Goal: Information Seeking & Learning: Learn about a topic

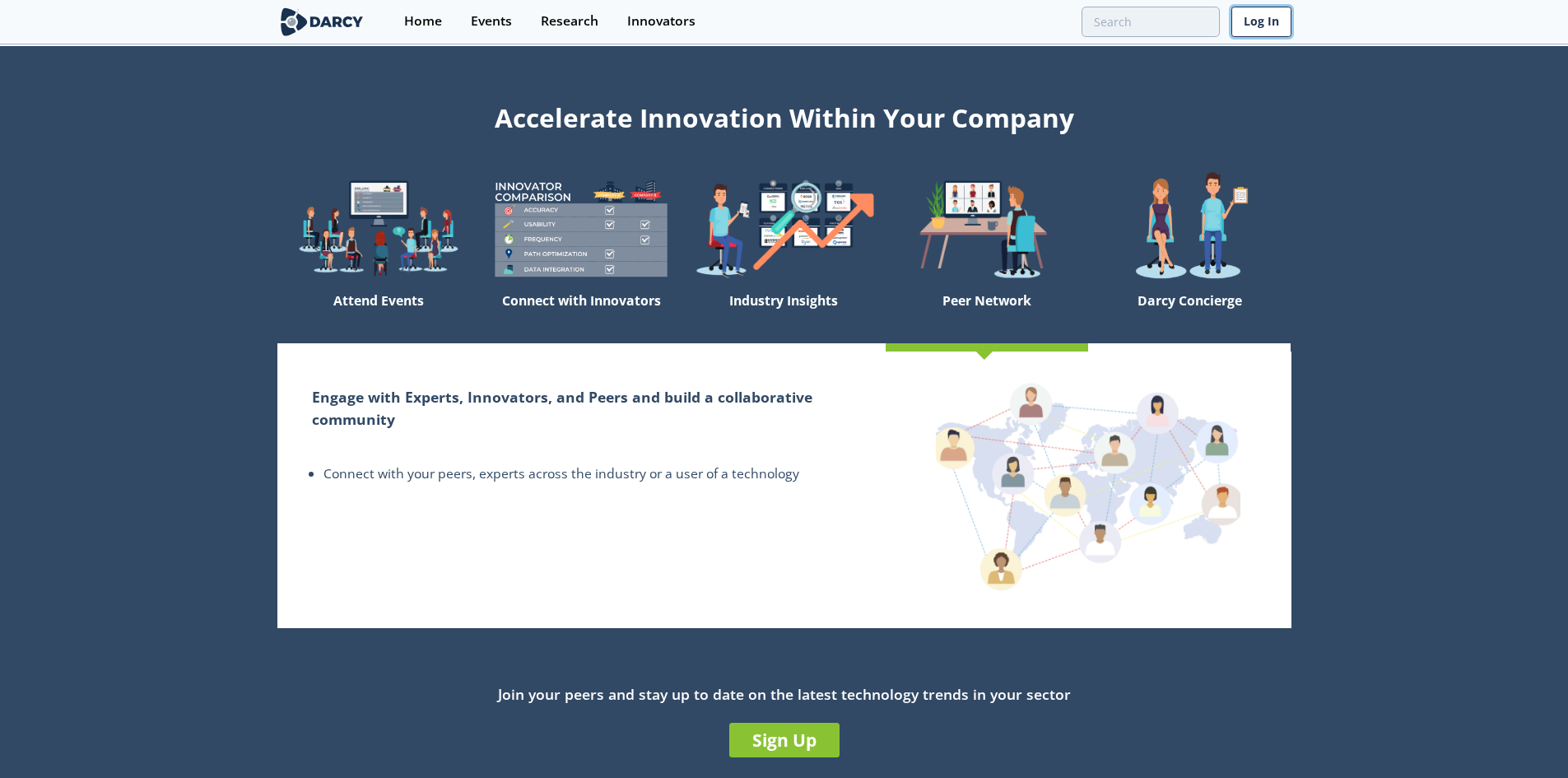
click at [1277, 23] on link "Log In" at bounding box center [1261, 22] width 60 height 30
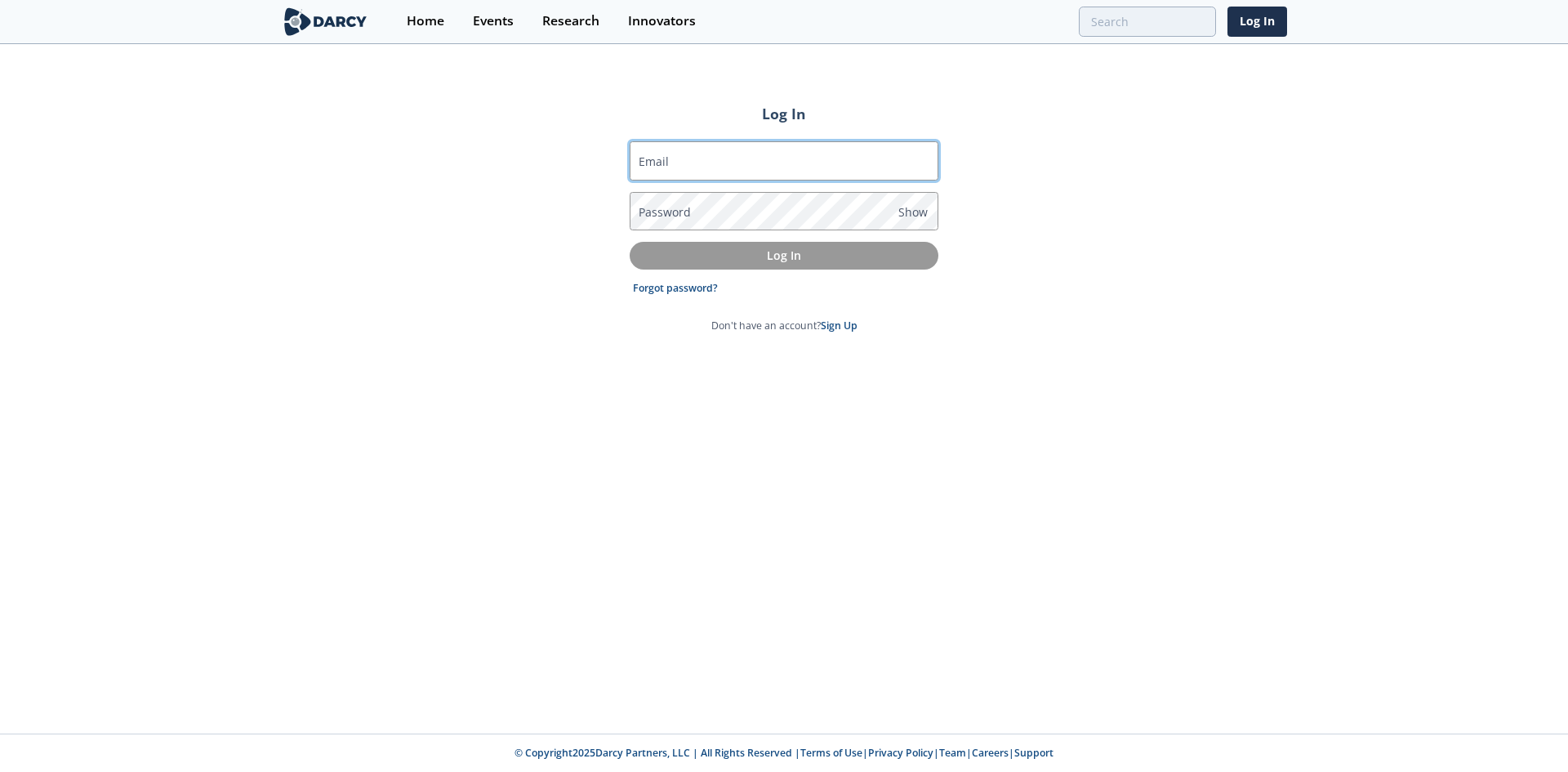
click at [733, 164] on input "Email" at bounding box center [784, 161] width 309 height 40
type input "dmcatee@diamondbackenergy.com"
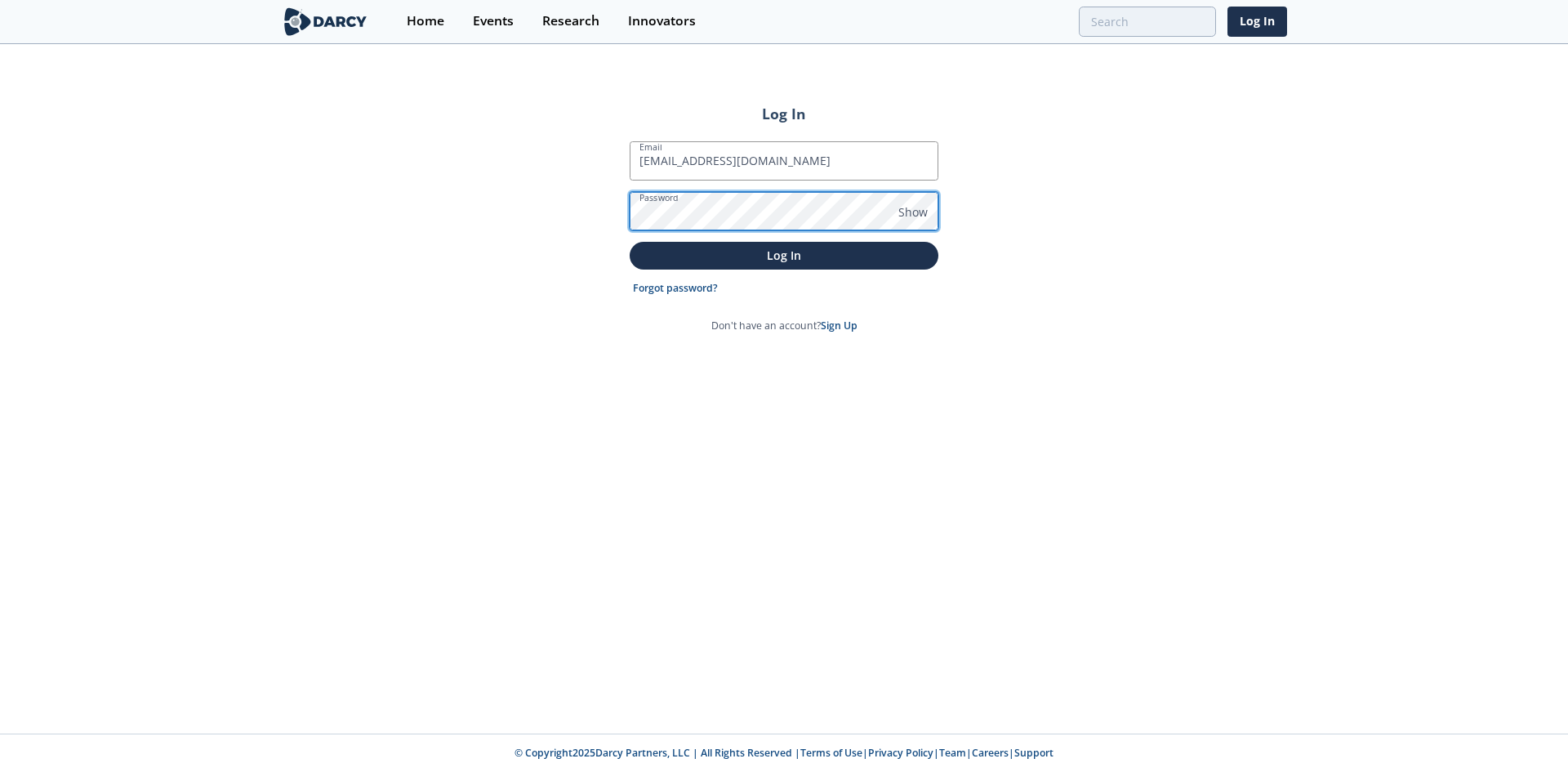
click at [630, 242] on button "Log In" at bounding box center [784, 255] width 309 height 27
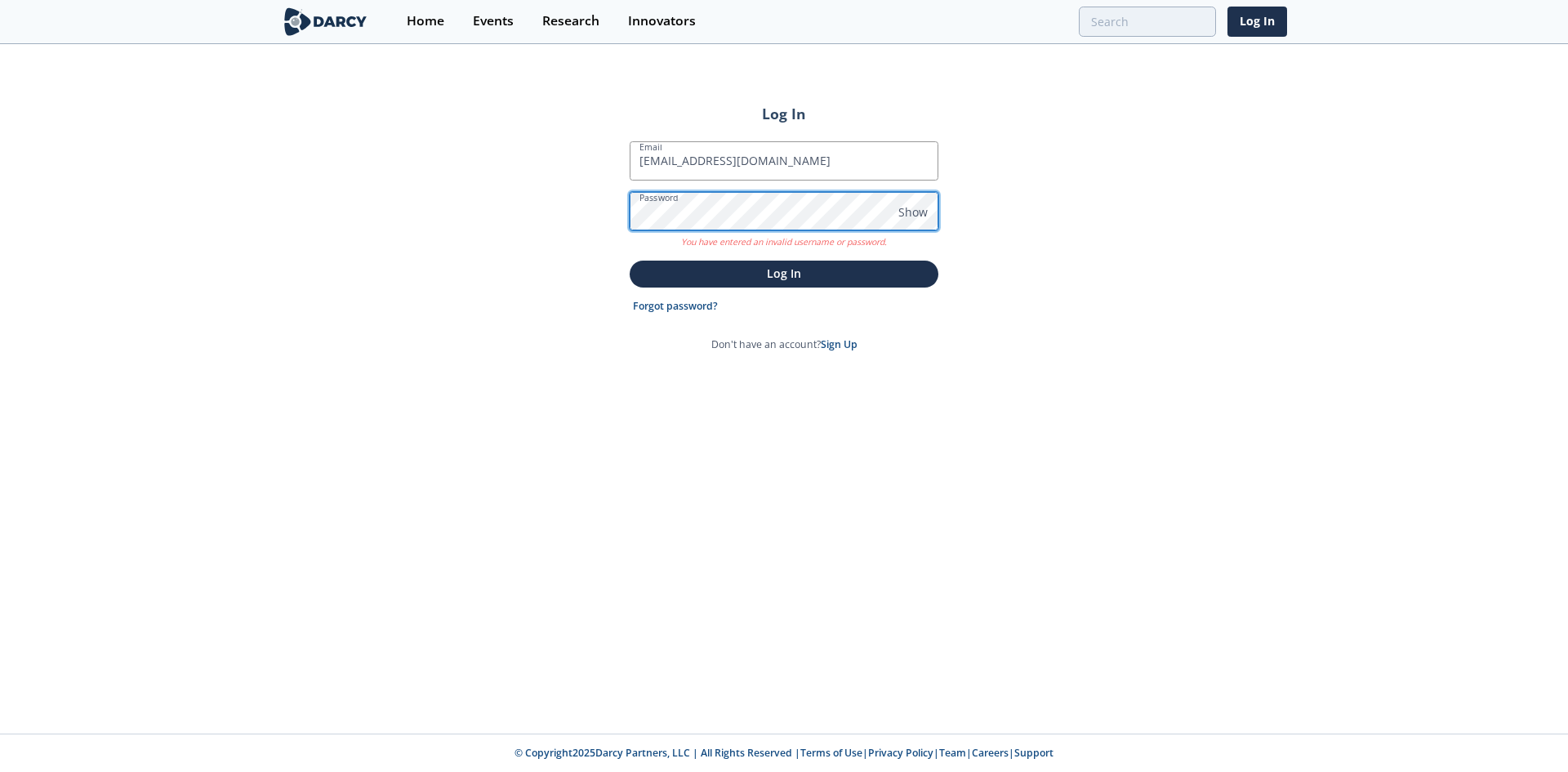
click at [516, 217] on div "Log In Email dmcatee@diamondbackenergy.com Password Show You have entered an in…" at bounding box center [784, 390] width 1568 height 687
click at [630, 261] on button "Log In" at bounding box center [784, 274] width 309 height 27
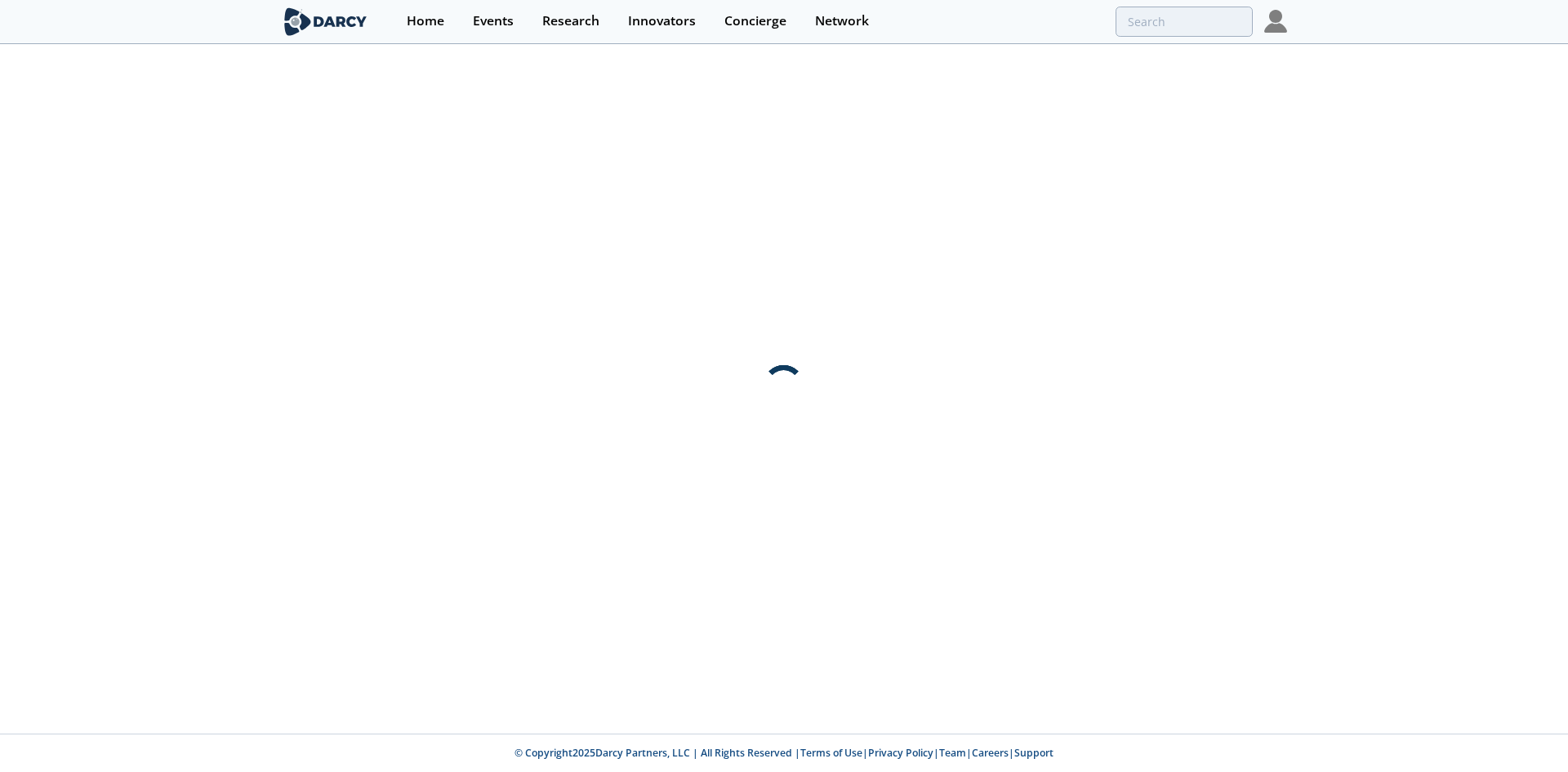
click at [1129, 463] on div at bounding box center [784, 390] width 1568 height 687
click at [416, 15] on div "Home" at bounding box center [425, 22] width 38 height 13
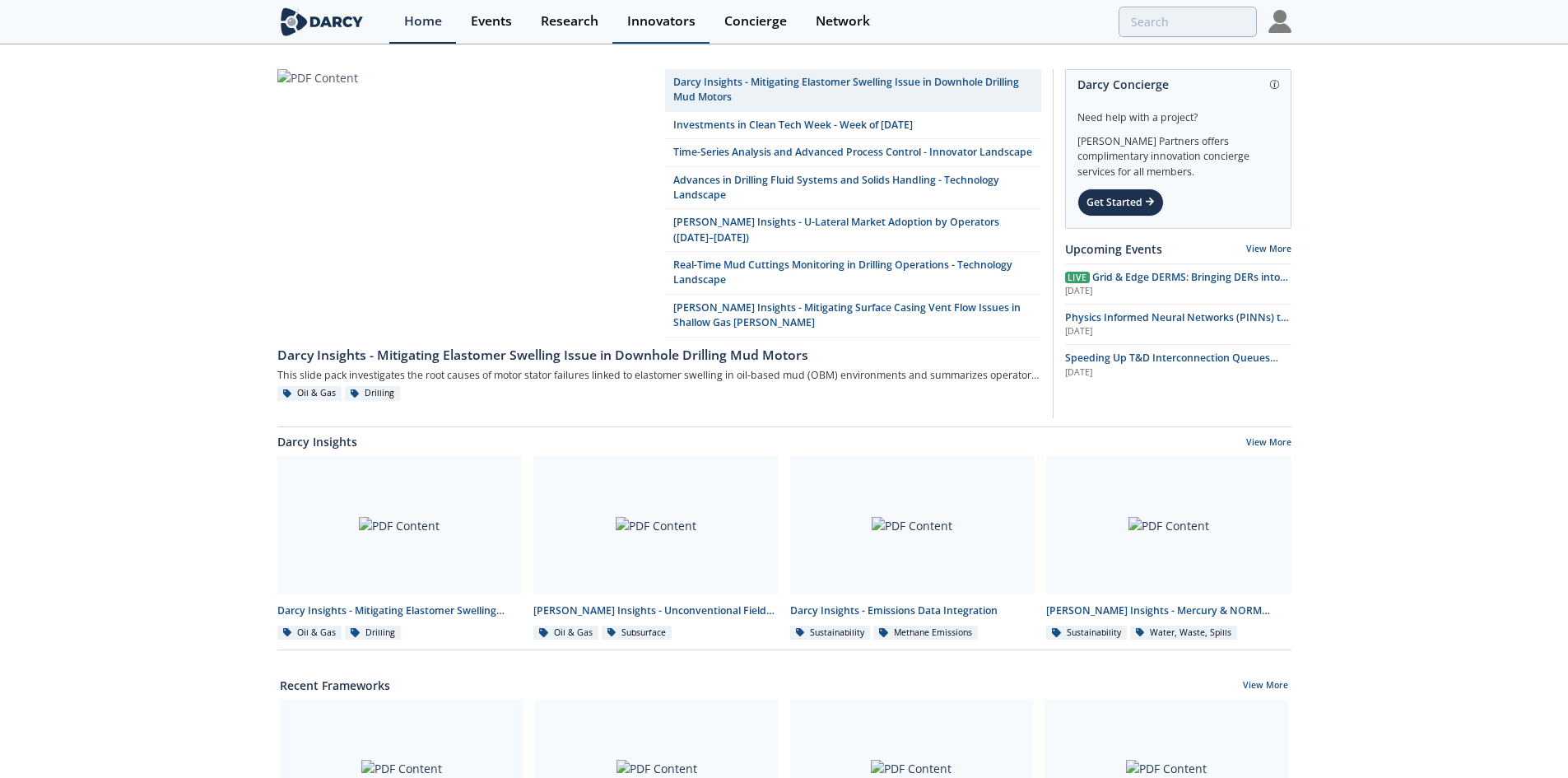
click at [662, 16] on div "Innovators" at bounding box center [661, 22] width 68 height 13
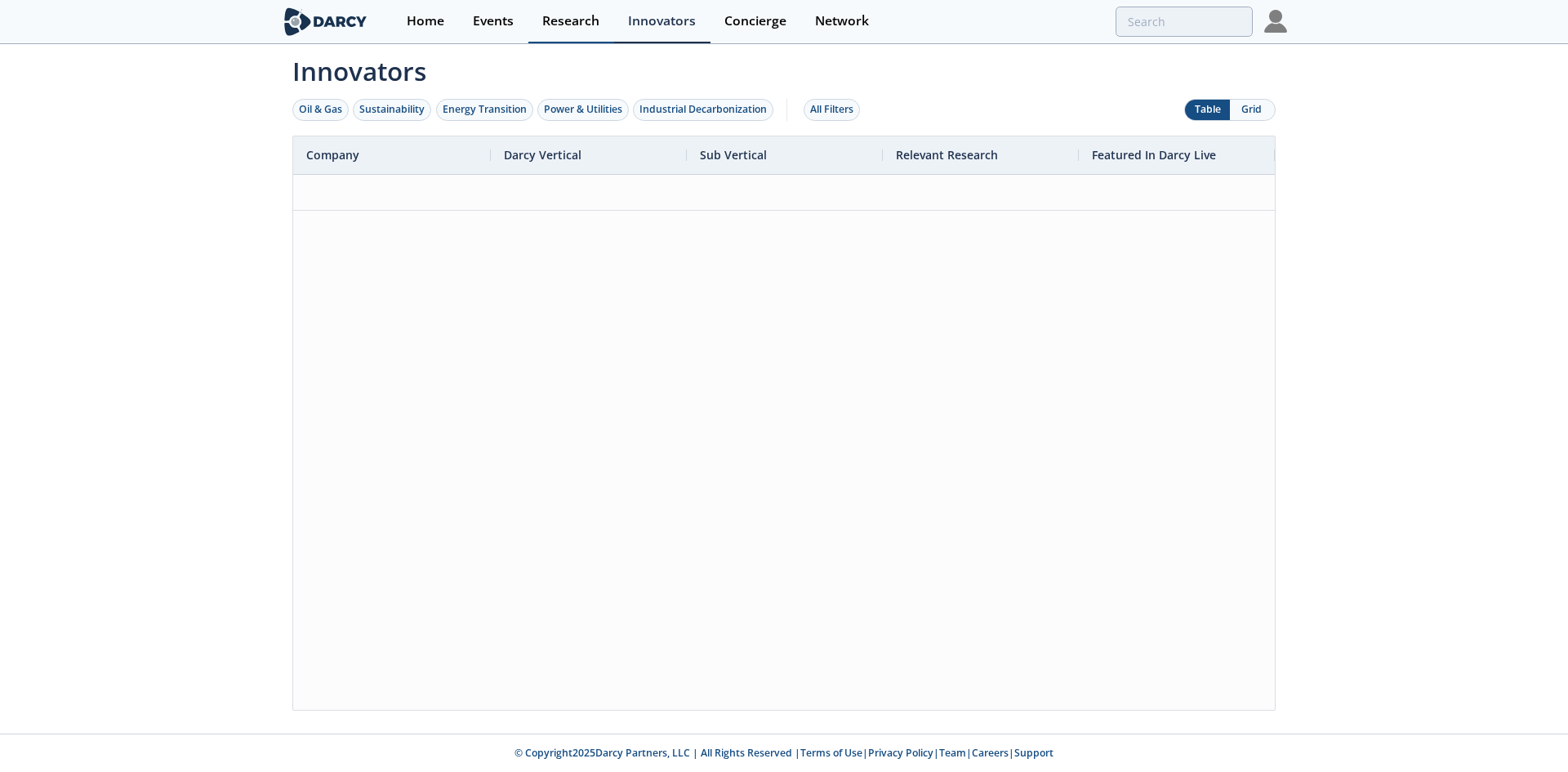
click at [582, 20] on div "Research" at bounding box center [570, 22] width 57 height 13
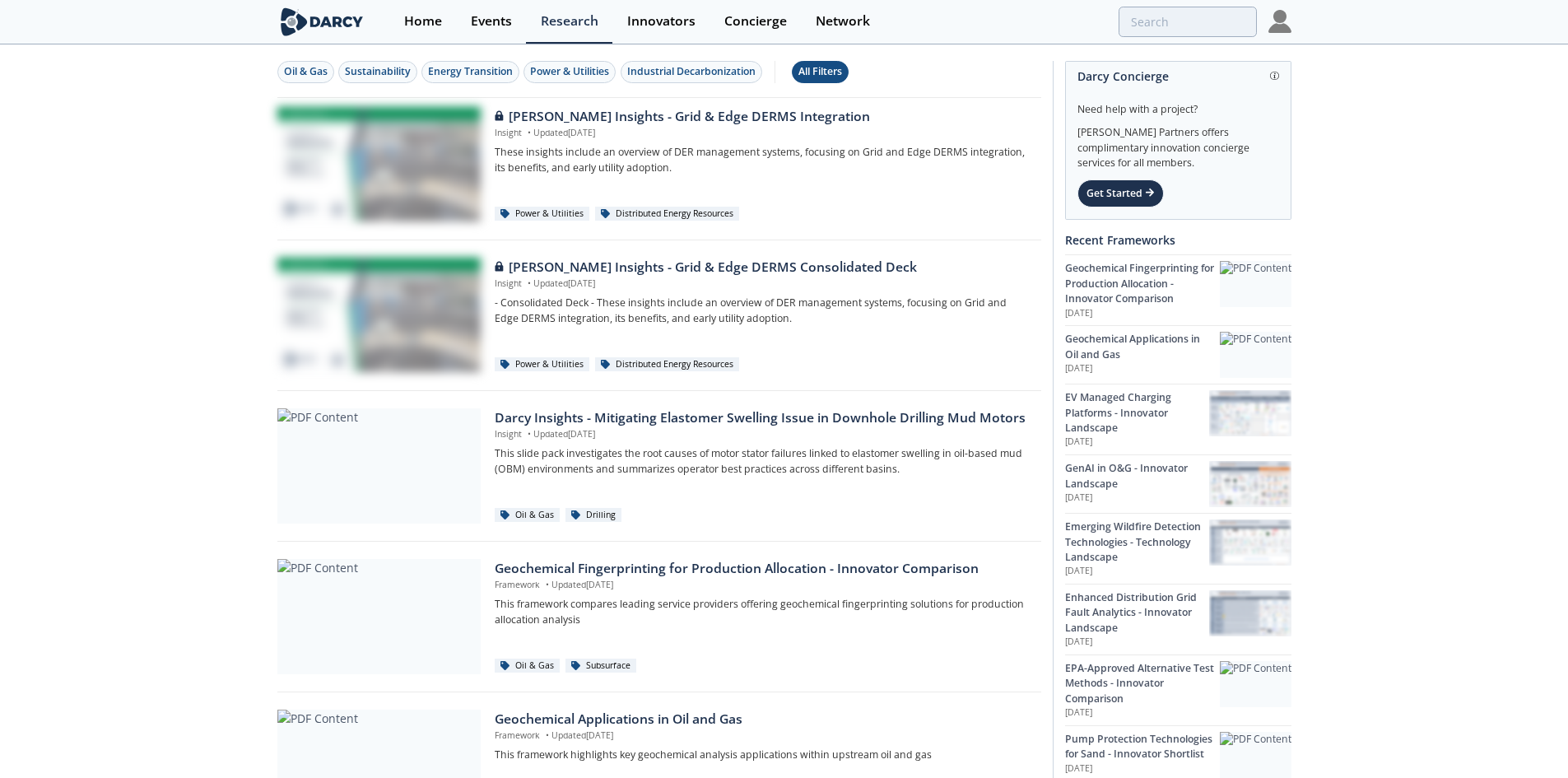
click at [820, 69] on div "All Filters" at bounding box center [821, 72] width 44 height 15
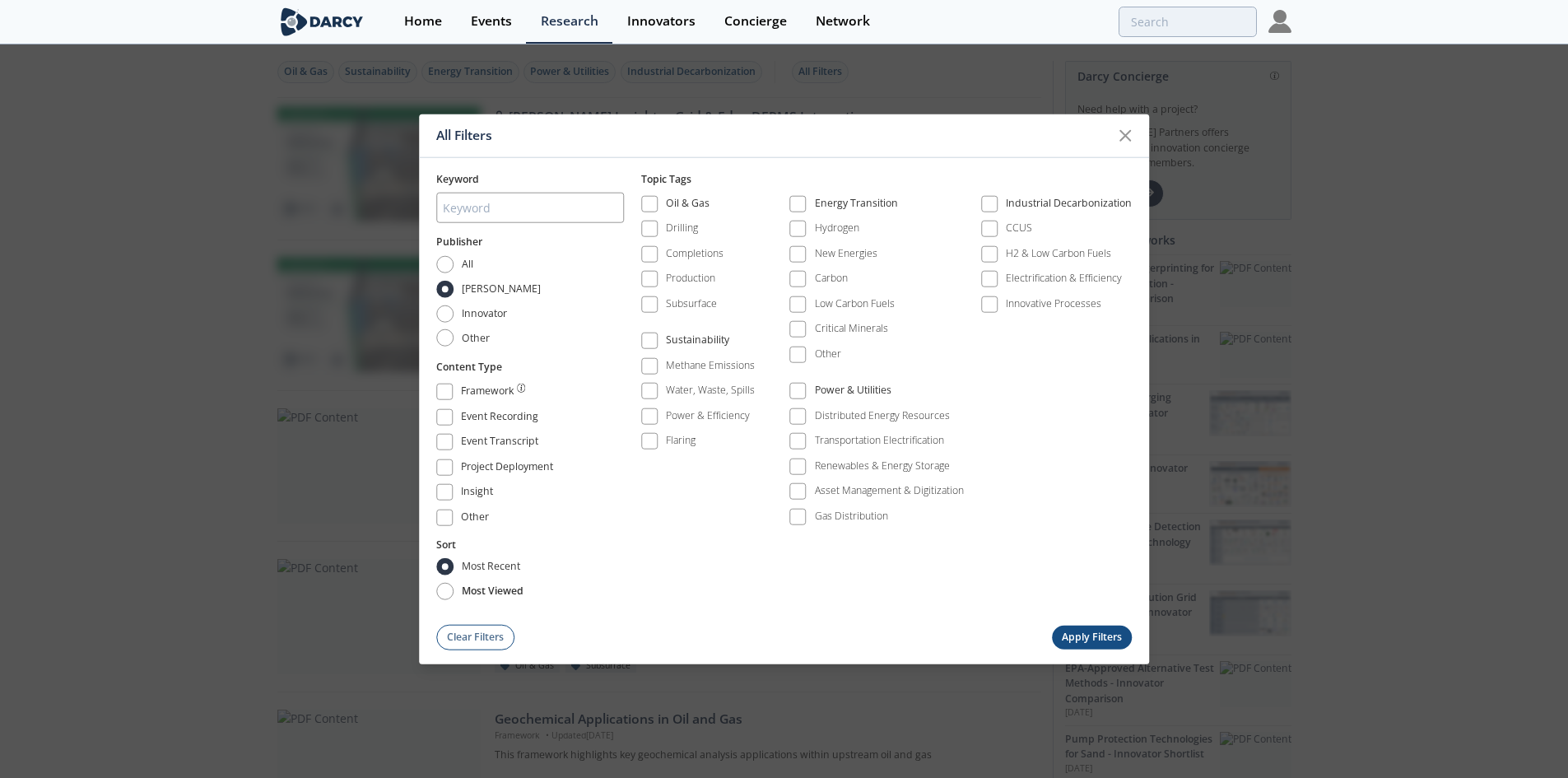
click at [516, 590] on span "most viewed" at bounding box center [492, 591] width 62 height 15
click at [453, 590] on input "most viewed" at bounding box center [445, 591] width 17 height 17
radio input "true"
click at [1085, 633] on button "Apply Filters" at bounding box center [1092, 636] width 81 height 24
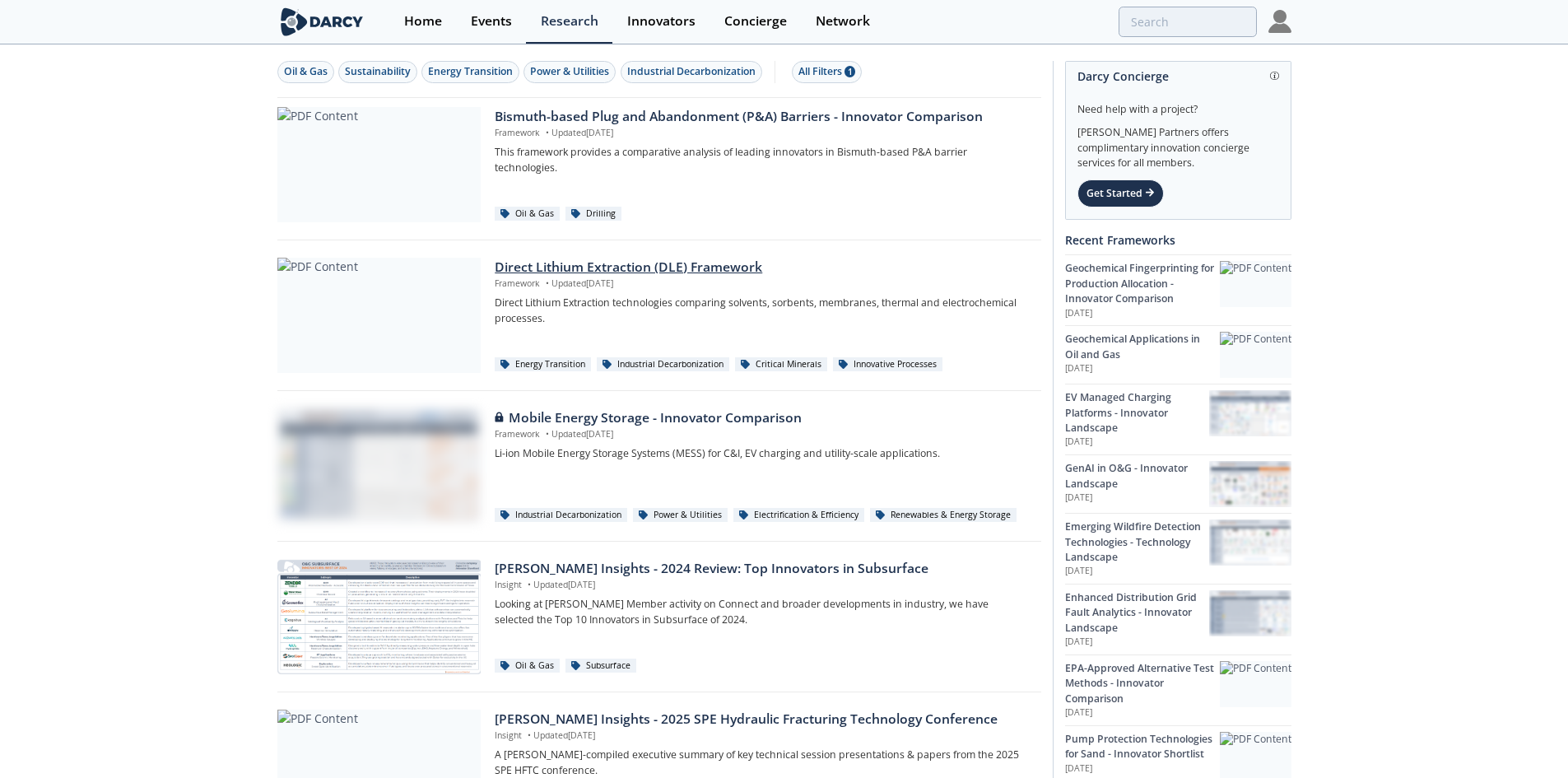
click at [730, 271] on div "Direct Lithium Extraction (DLE) Framework" at bounding box center [761, 268] width 534 height 20
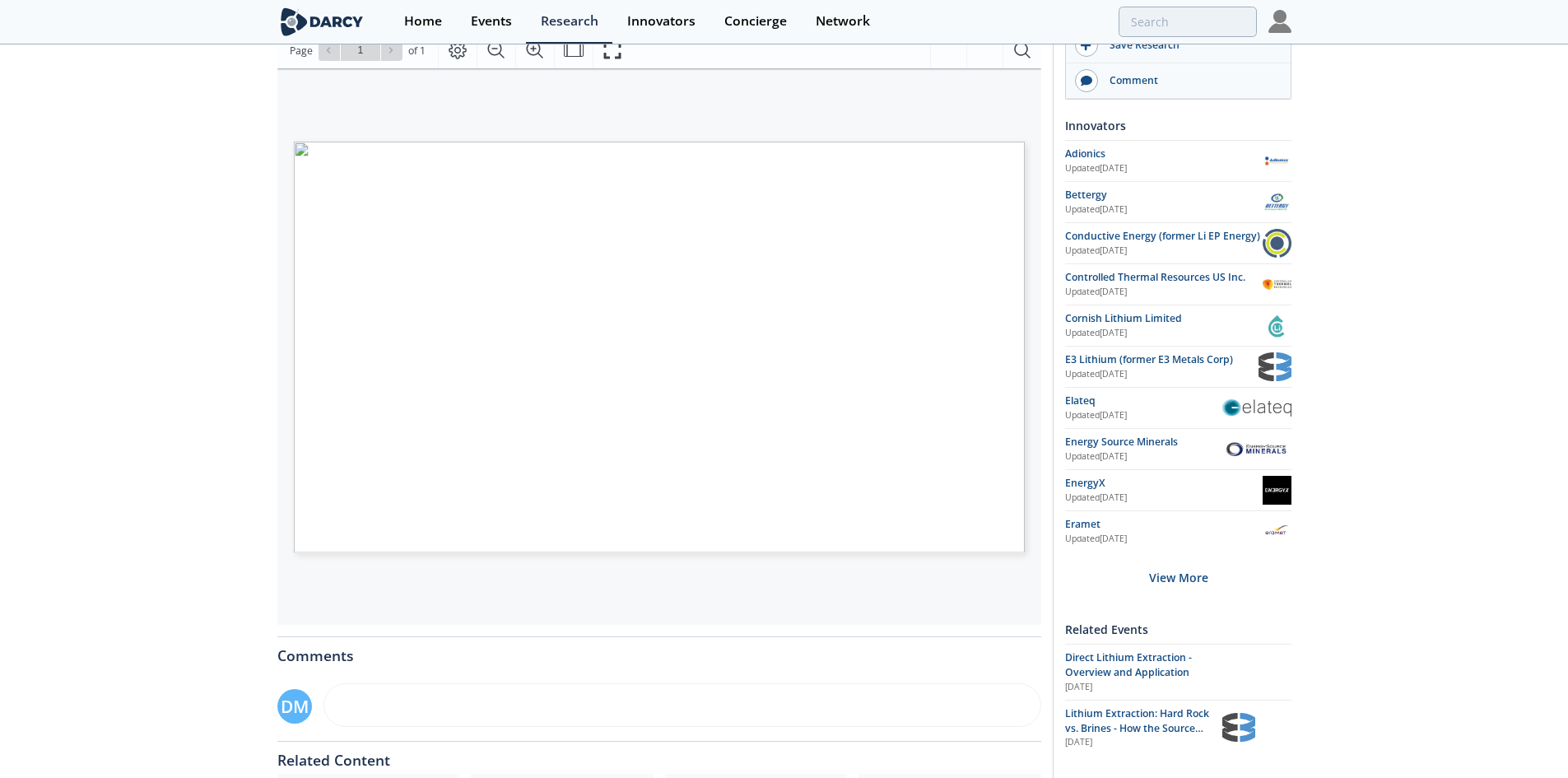
scroll to position [247, 0]
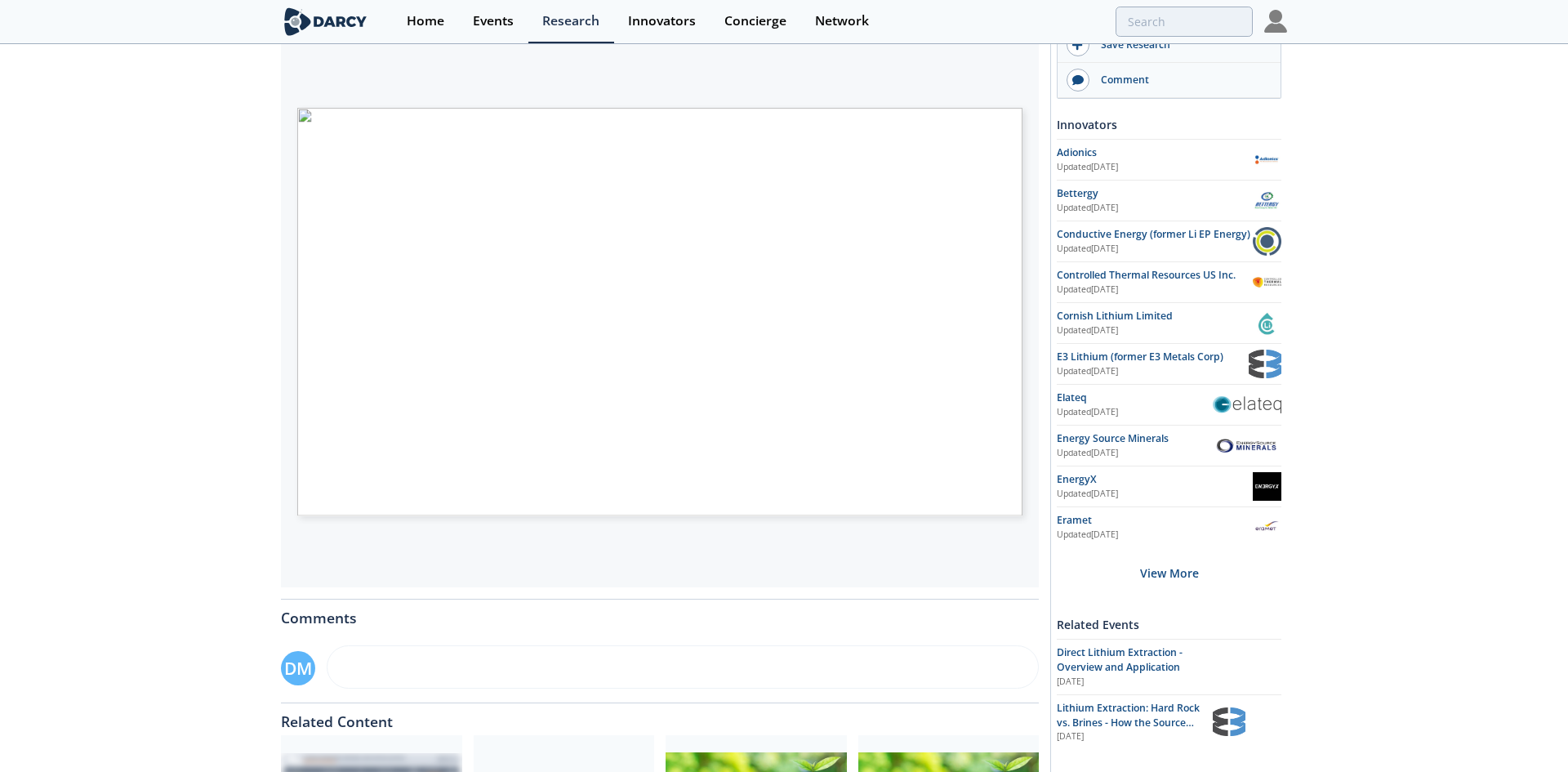
click at [453, 367] on span "Page 1" at bounding box center [1120, 720] width 1450 height 714
click at [447, 219] on span "Page 1" at bounding box center [1172, 571] width 1450 height 714
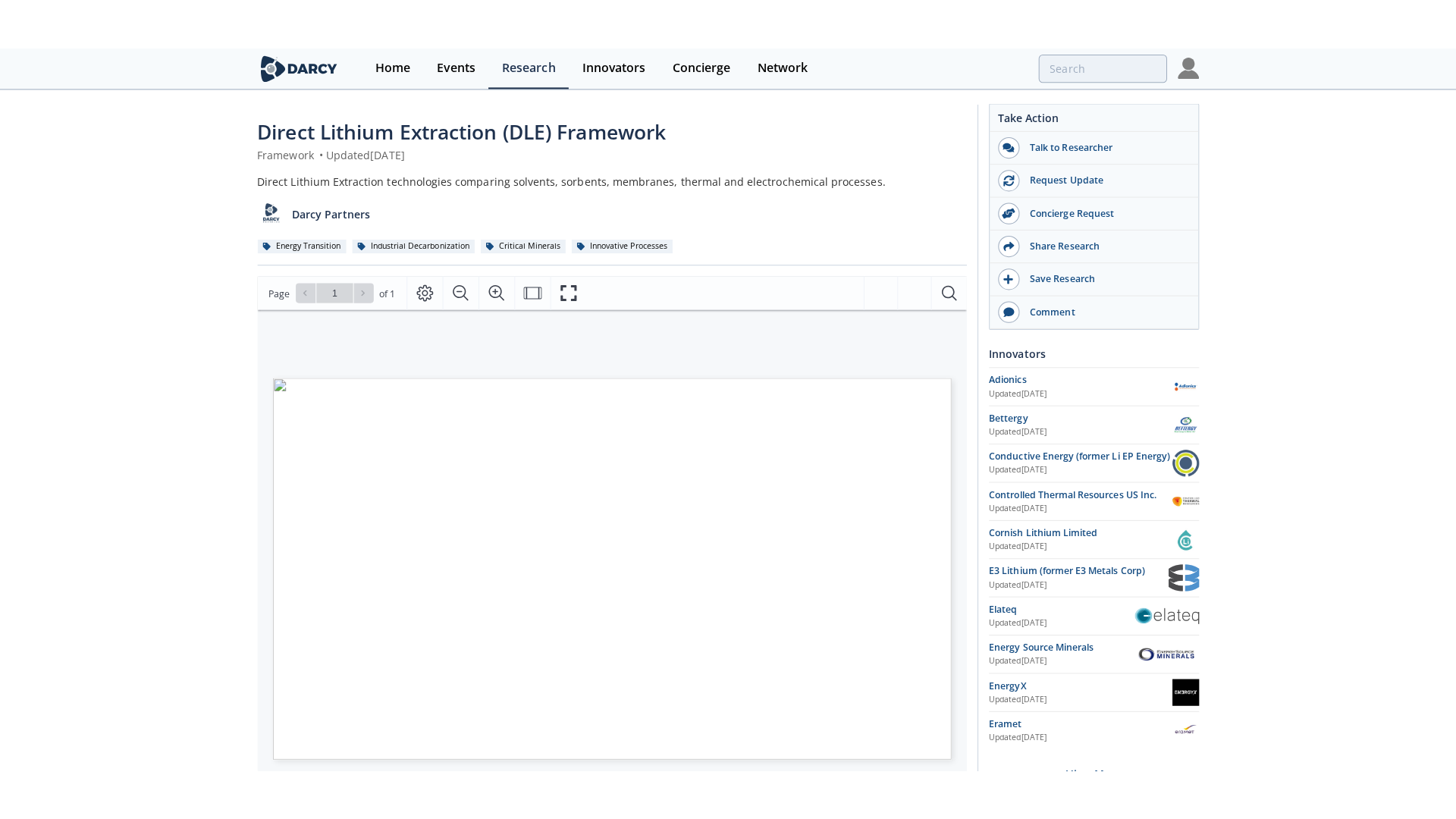
scroll to position [0, 0]
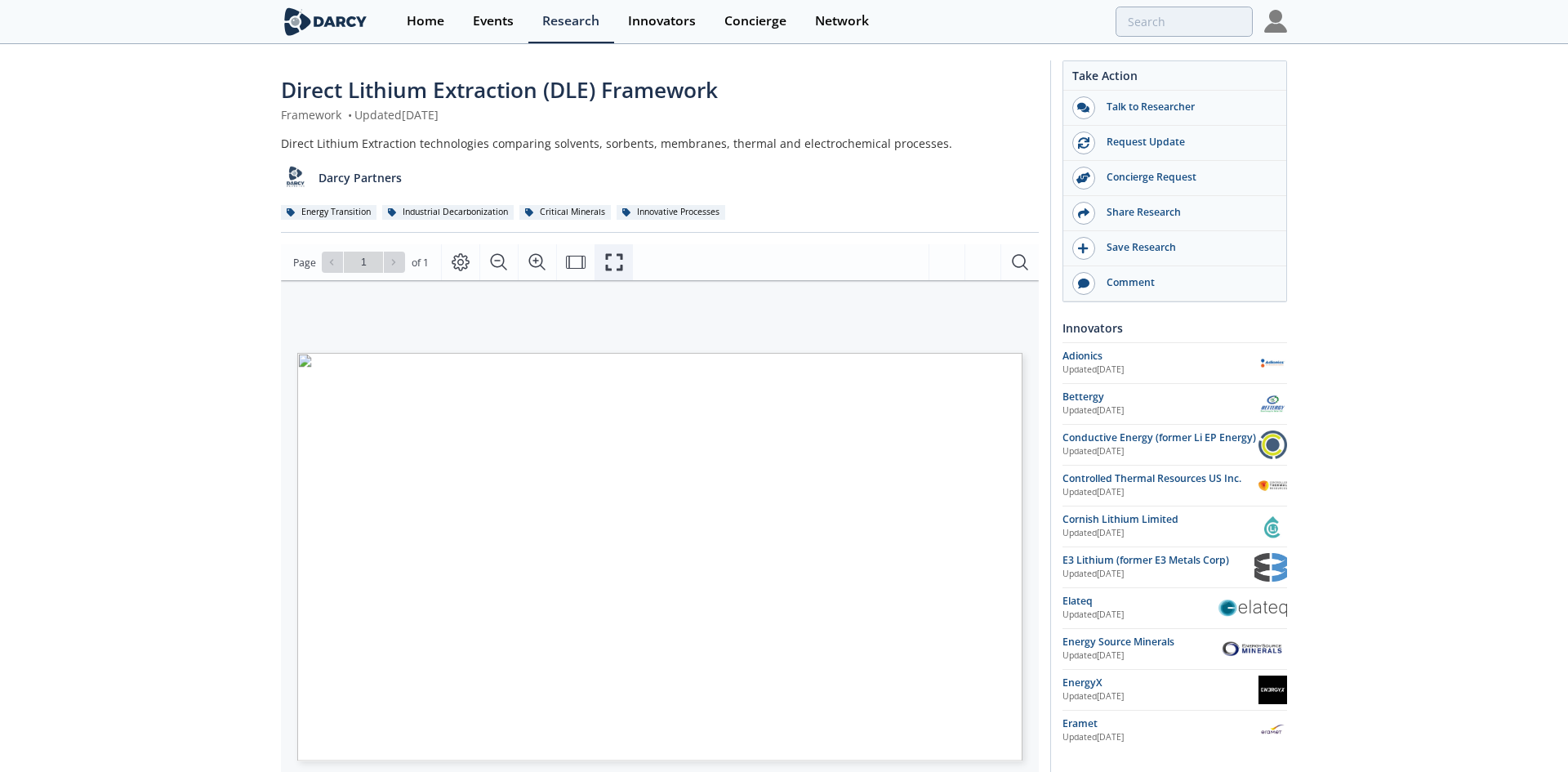
click at [610, 262] on icon "Fullscreen" at bounding box center [614, 262] width 20 height 20
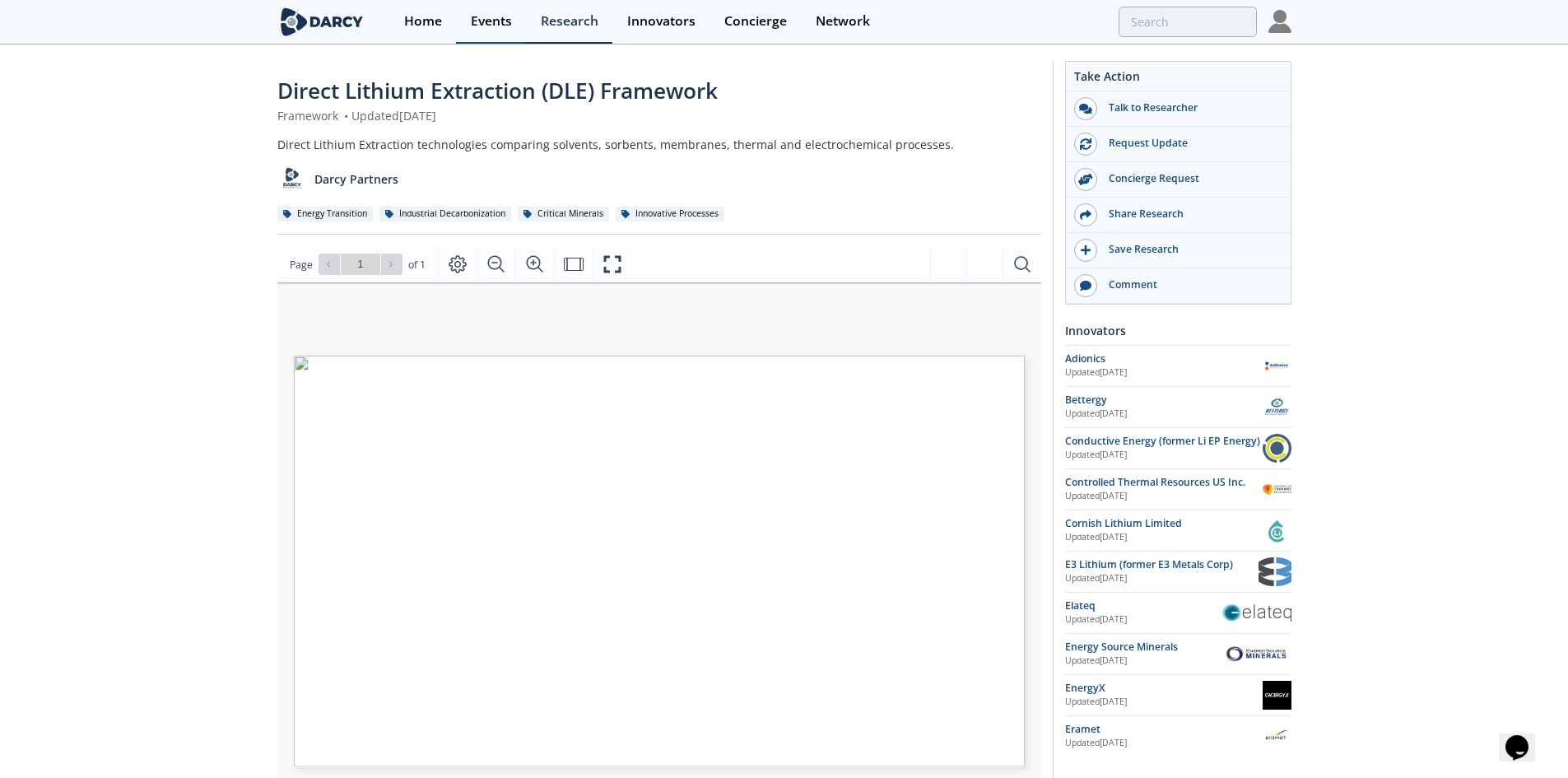
click at [495, 21] on div "Events" at bounding box center [490, 22] width 41 height 13
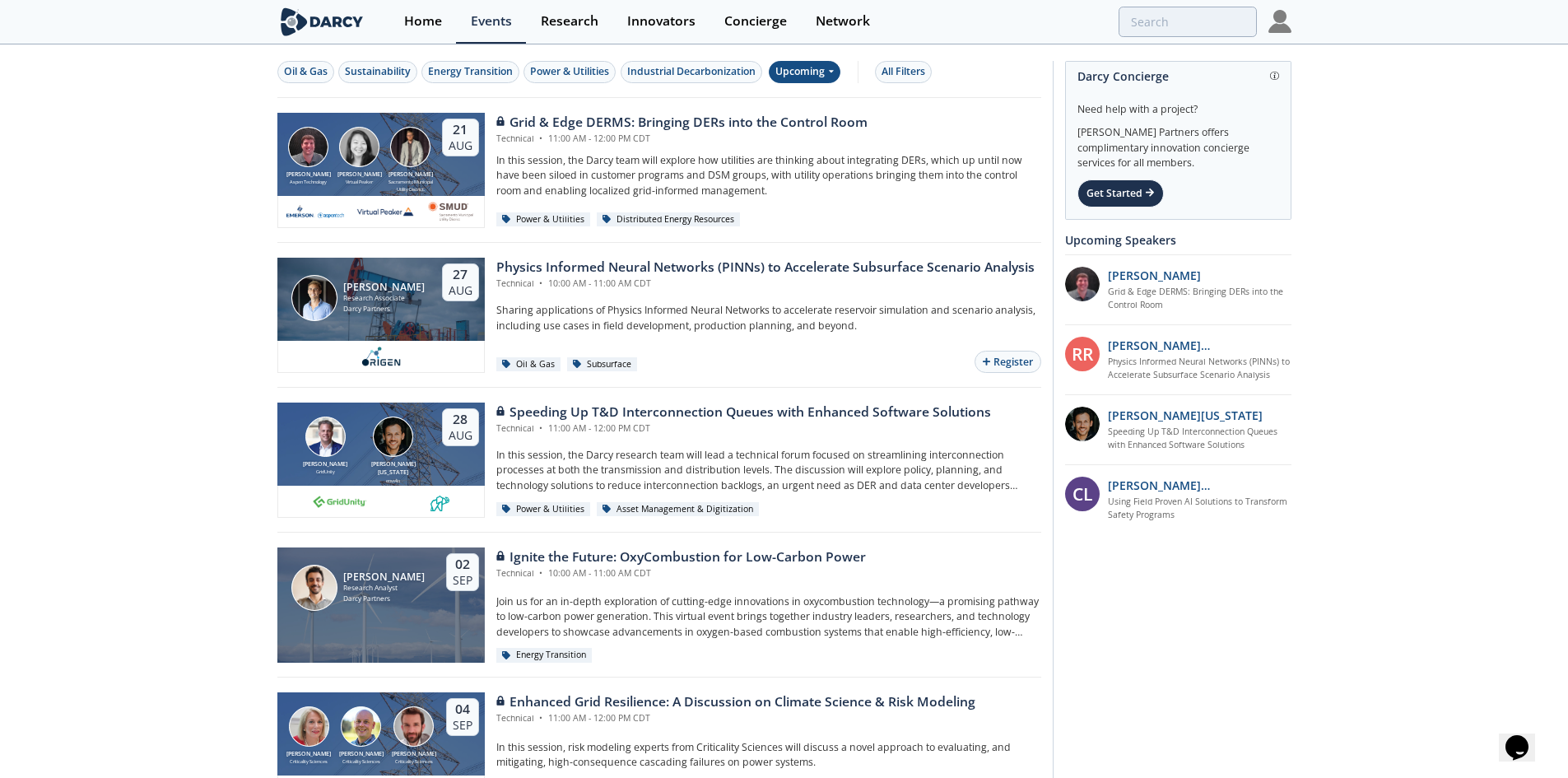
click at [816, 70] on div "Upcoming" at bounding box center [803, 71] width 71 height 22
click at [819, 117] on div "Past" at bounding box center [824, 126] width 102 height 27
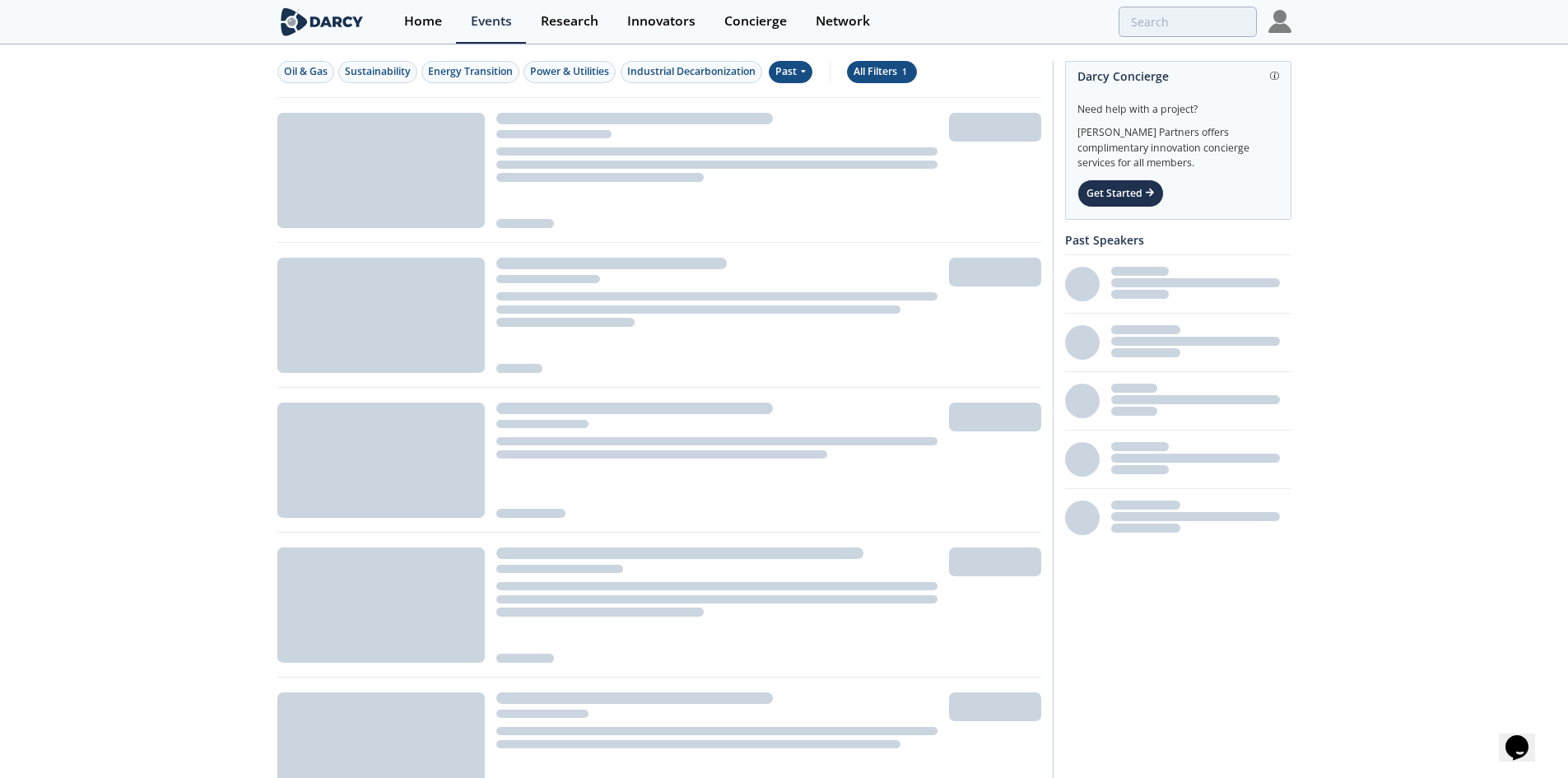
click at [876, 69] on div "All Filters 1" at bounding box center [882, 72] width 57 height 15
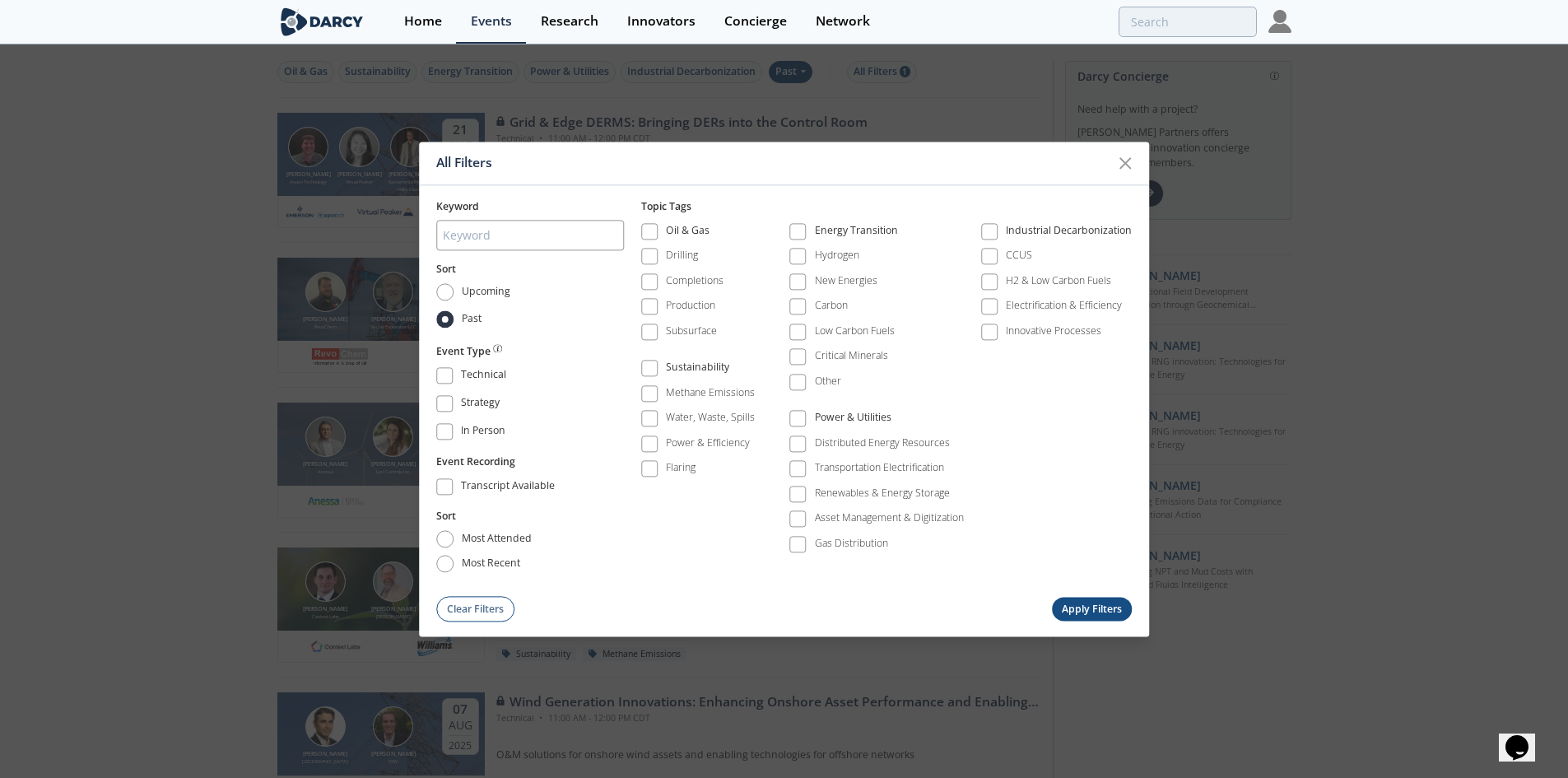
click at [206, 507] on div "All Filters Keyword Sort Upcoming Past Event Type Technical Strategy In Person …" at bounding box center [784, 389] width 1568 height 778
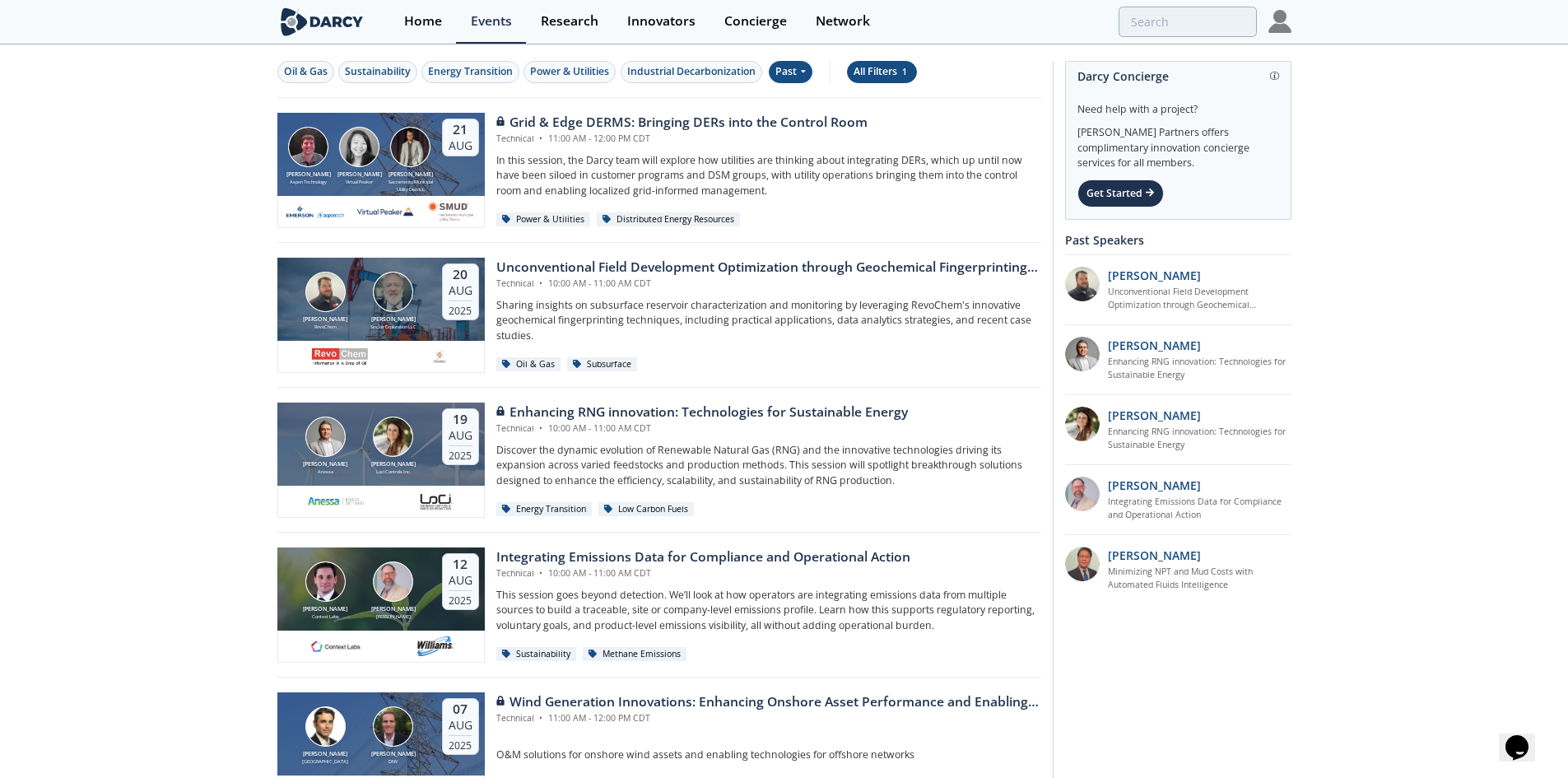
click at [903, 68] on div "All Filters 1" at bounding box center [882, 72] width 57 height 15
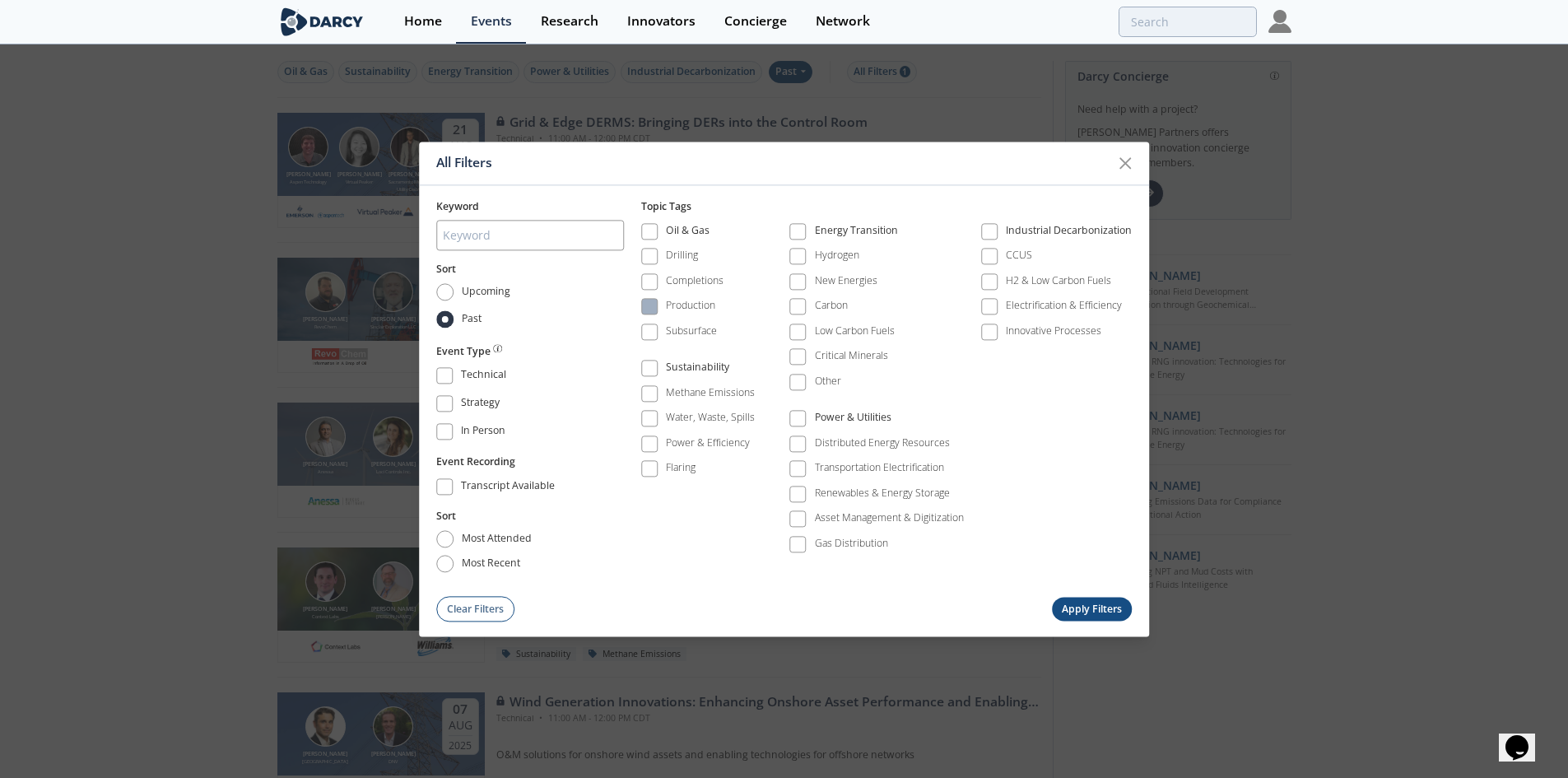
click at [650, 306] on span at bounding box center [649, 307] width 11 height 11
click at [1090, 611] on button "Apply Filters" at bounding box center [1092, 609] width 81 height 24
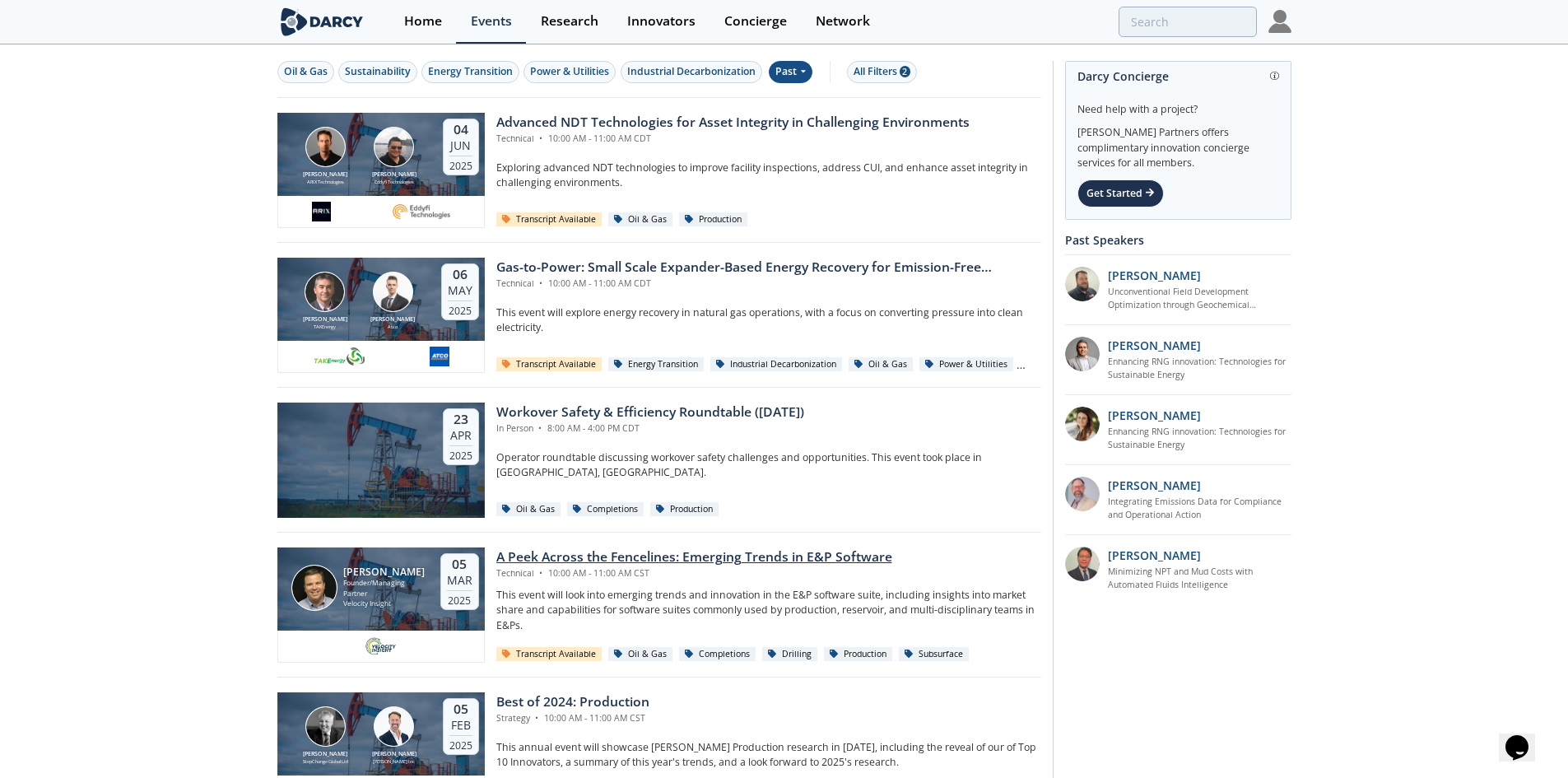
click at [373, 592] on div "Founder/Managing Partner" at bounding box center [384, 588] width 83 height 21
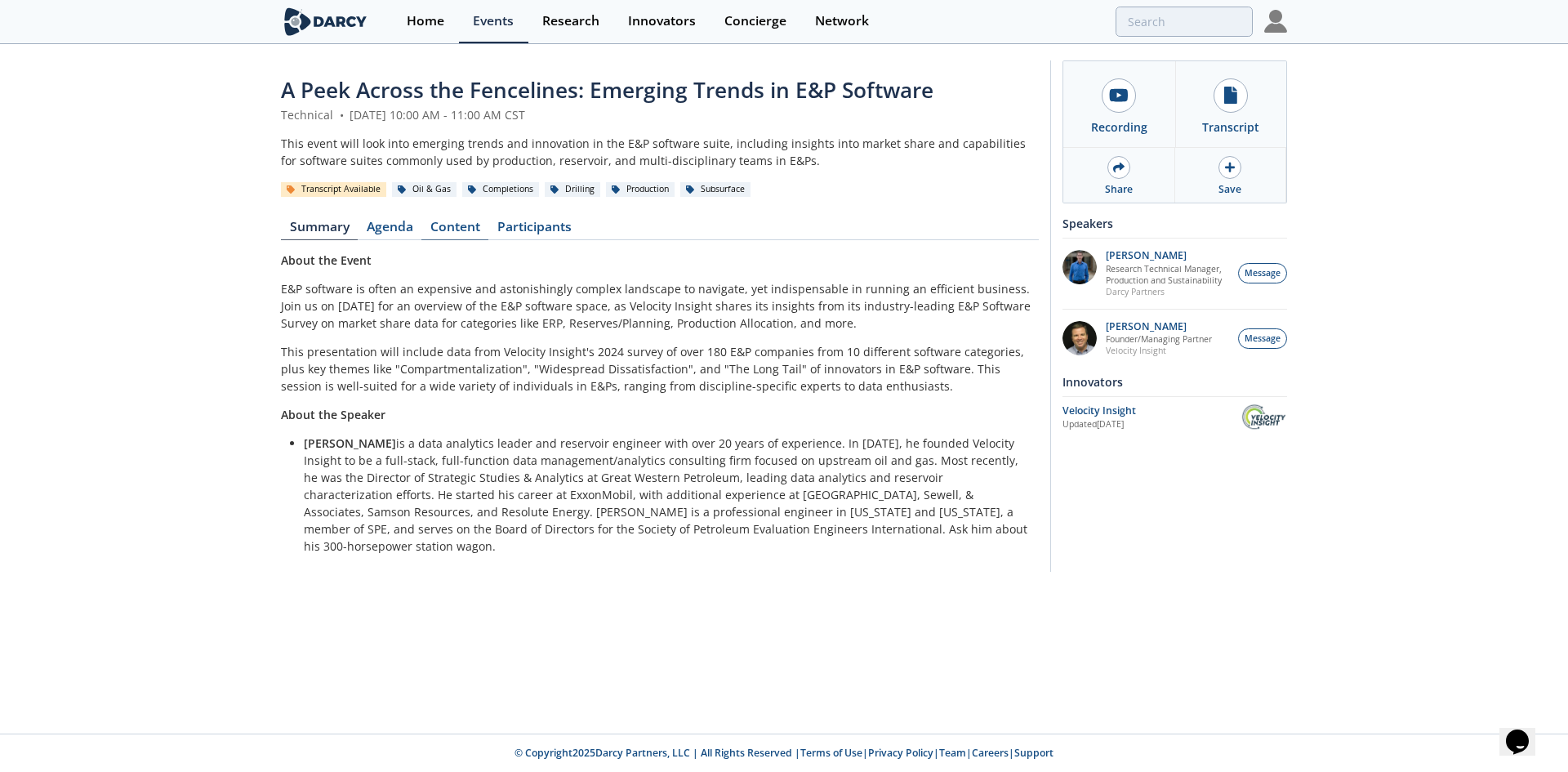
click at [450, 231] on link "Content" at bounding box center [455, 230] width 67 height 20
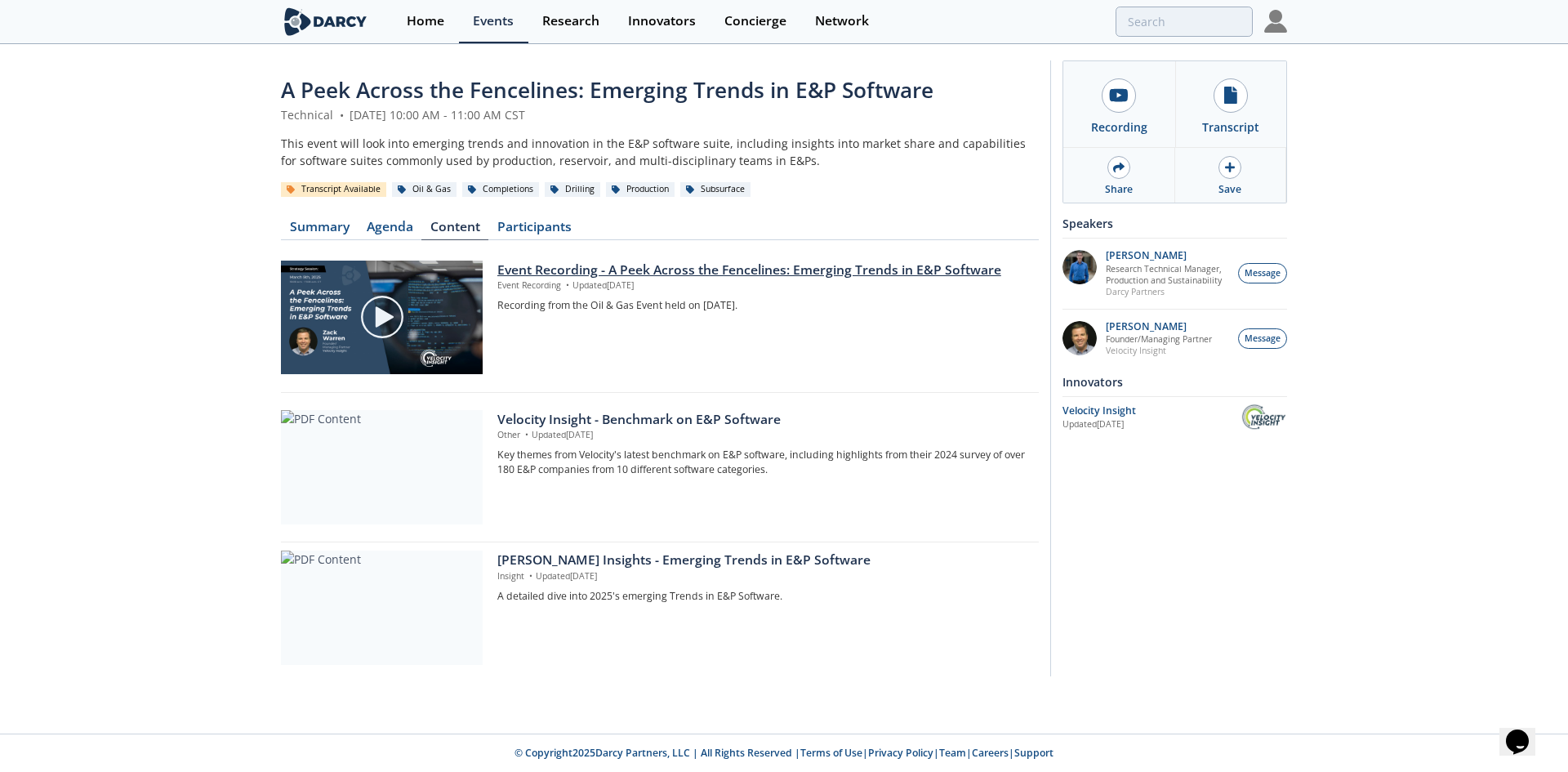
click at [382, 319] on img at bounding box center [382, 316] width 46 height 46
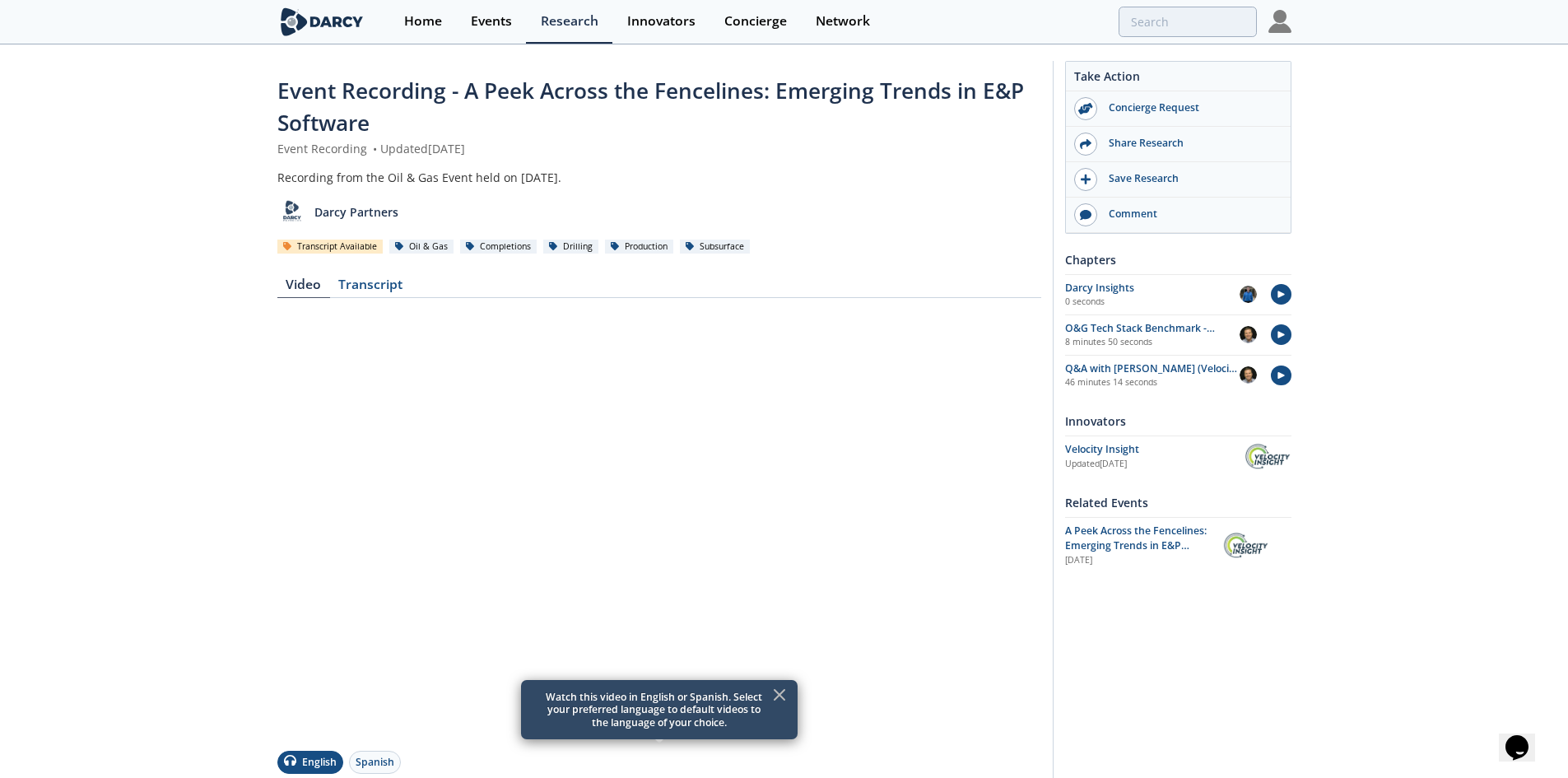
click at [780, 695] on icon at bounding box center [779, 695] width 9 height 9
